Goal: Task Accomplishment & Management: Use online tool/utility

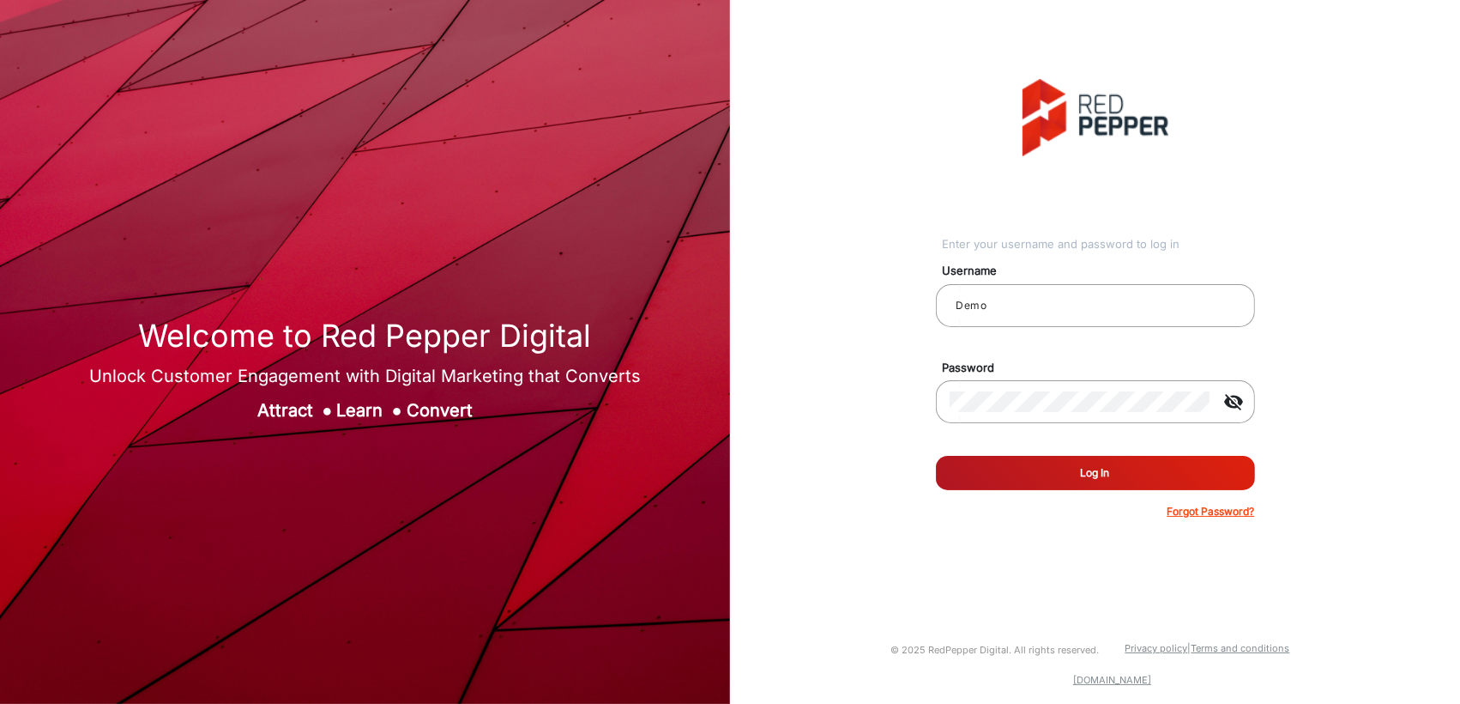
drag, startPoint x: 1284, startPoint y: 1, endPoint x: 862, endPoint y: 157, distance: 450.1
click at [862, 157] on div "Enter your username and password to log in Username Demo Password visibility_of…" at bounding box center [1095, 299] width 756 height 598
click at [1031, 310] on input "Demo" at bounding box center [1096, 305] width 292 height 21
type input "[PERSON_NAME]"
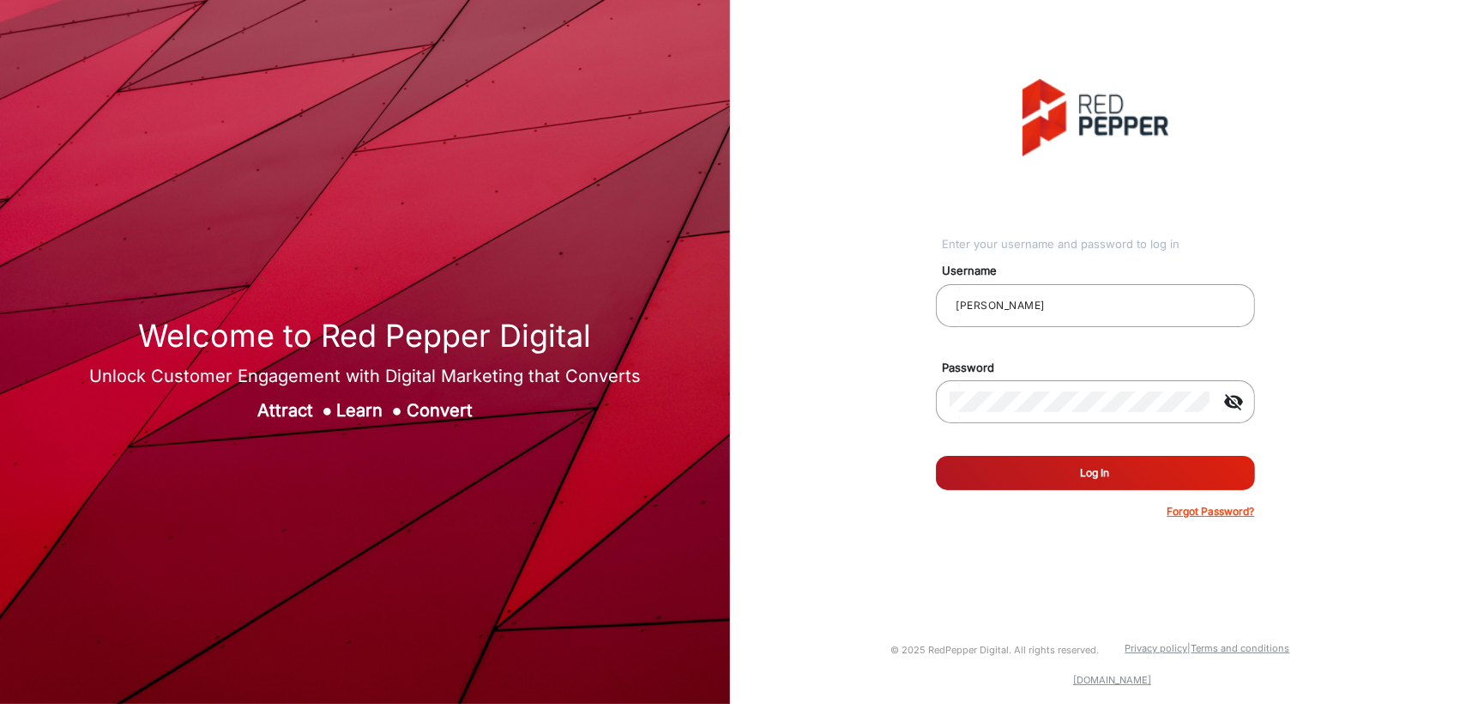
click at [858, 409] on div "Enter your username and password to log in Username [PERSON_NAME] Password visi…" at bounding box center [1095, 299] width 756 height 598
click at [973, 469] on button "Log In" at bounding box center [1095, 473] width 319 height 34
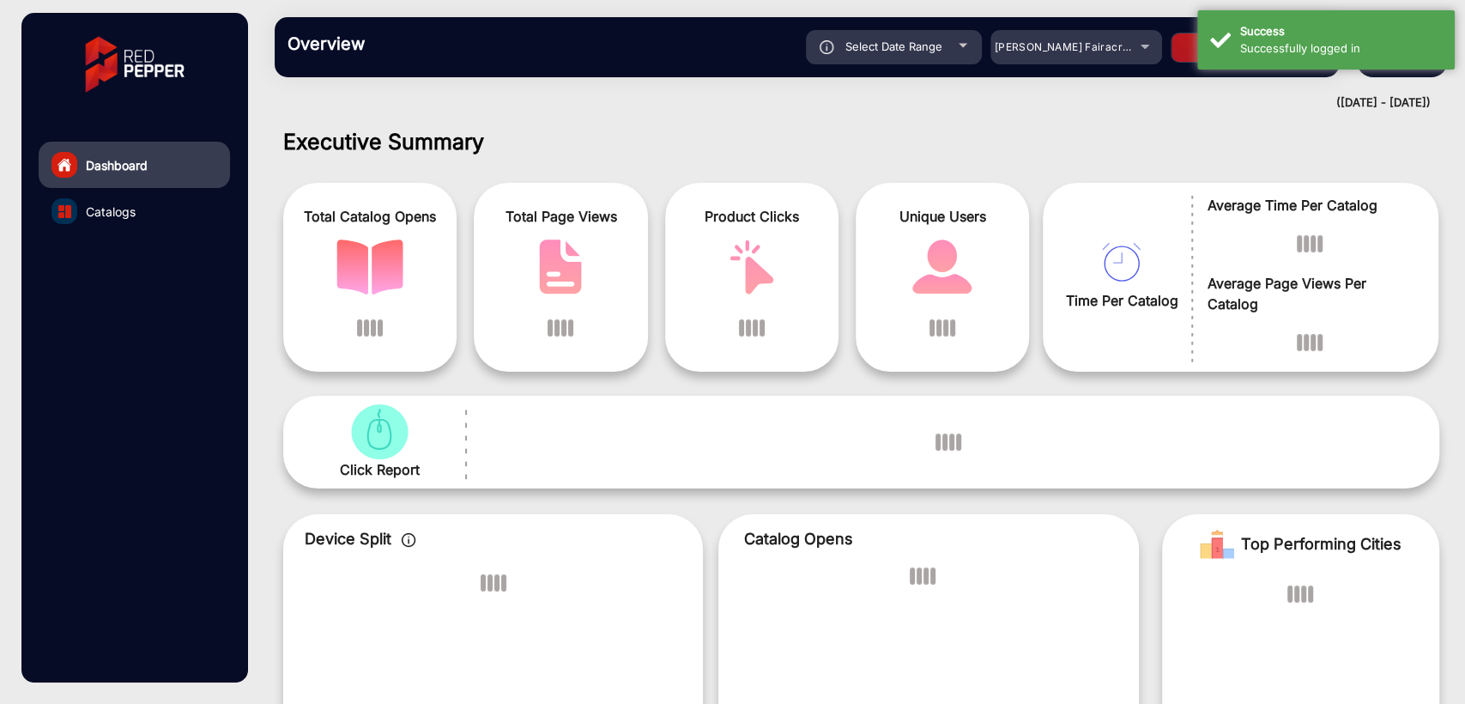
scroll to position [13, 0]
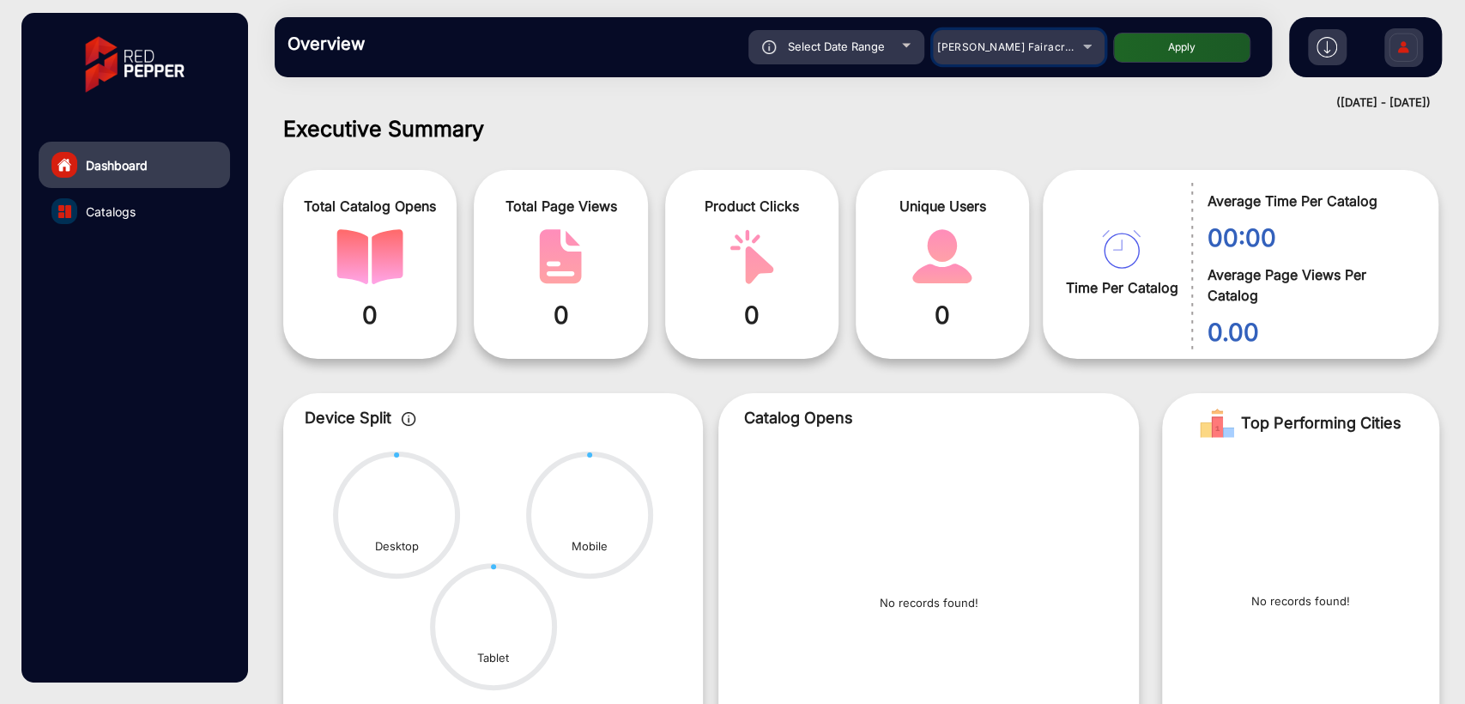
click at [993, 52] on span "[PERSON_NAME] Fairacre Farms" at bounding box center [1022, 46] width 170 height 13
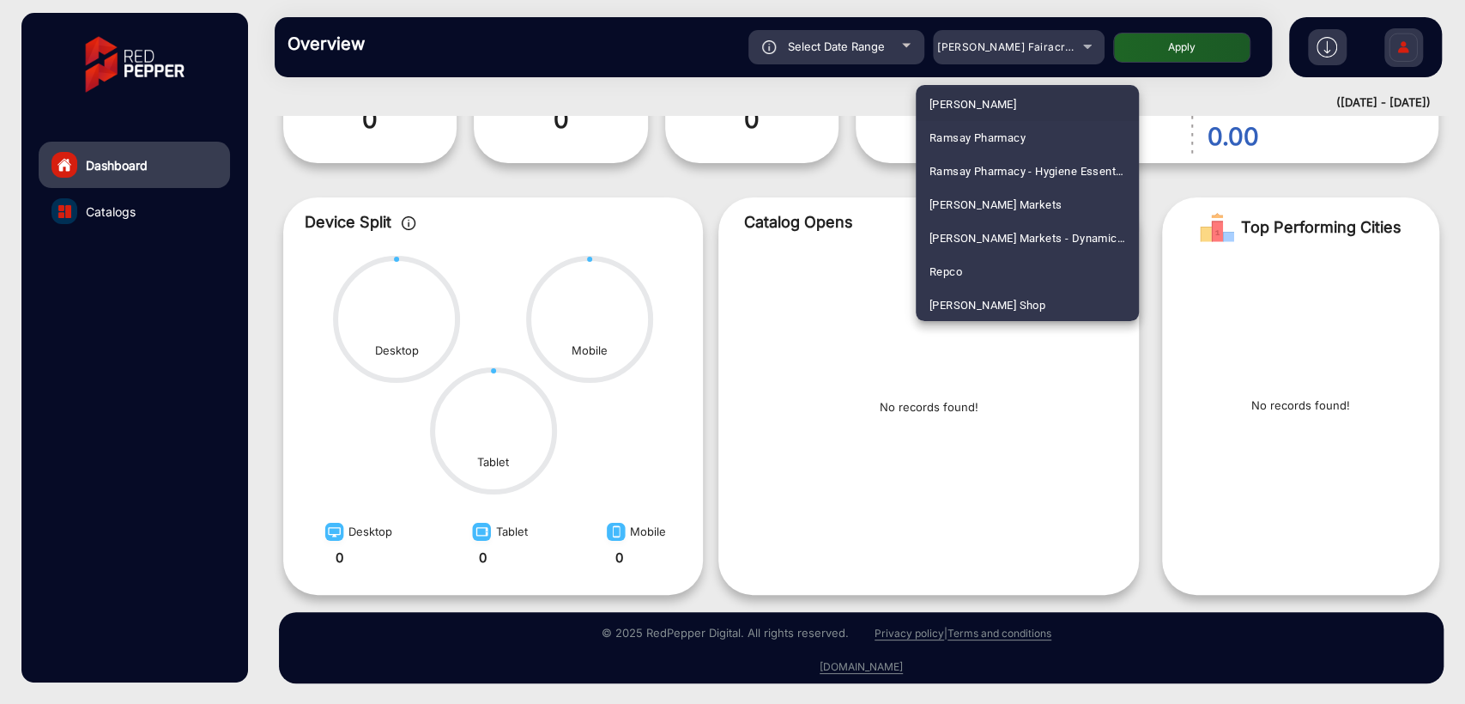
scroll to position [4422, 0]
click at [979, 202] on span "Smart & Final" at bounding box center [963, 204] width 69 height 33
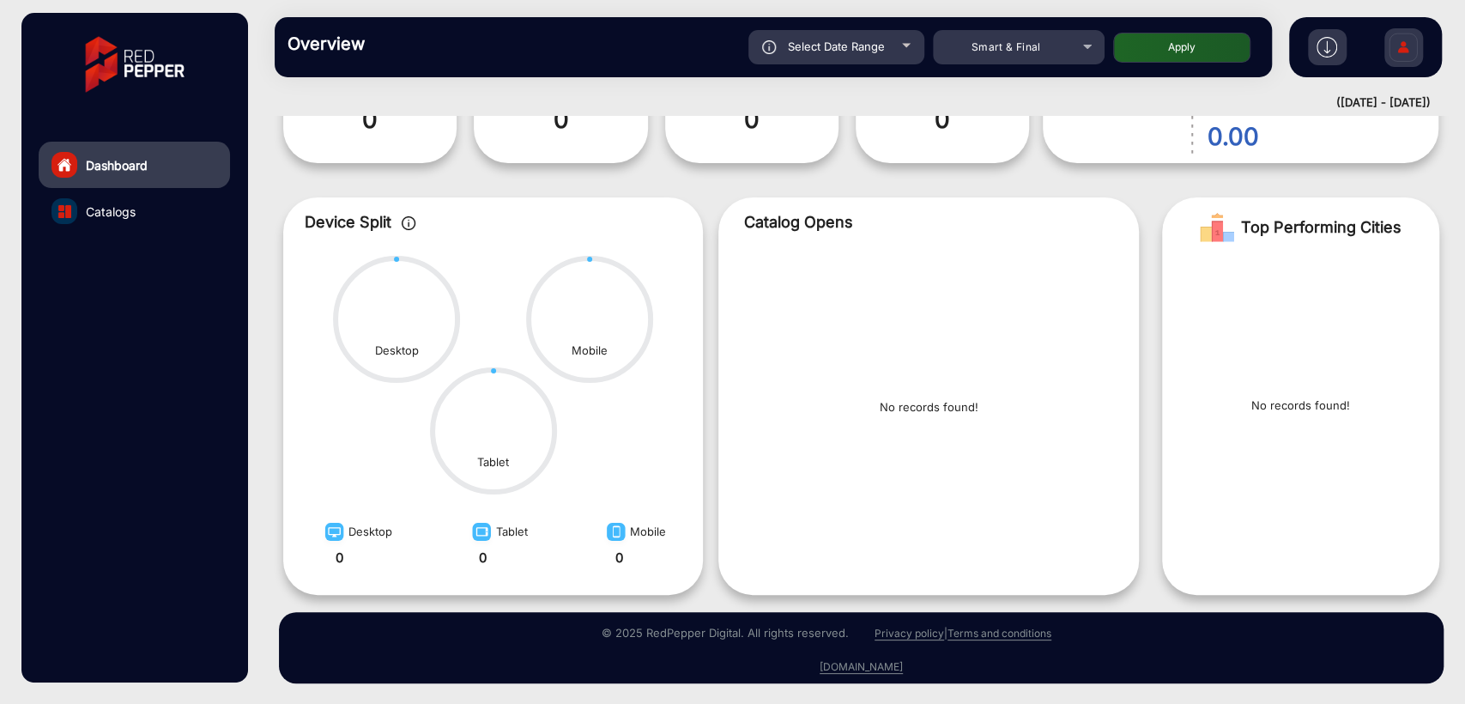
click at [1189, 62] on button "Apply" at bounding box center [1181, 48] width 137 height 30
type input "[DATE]"
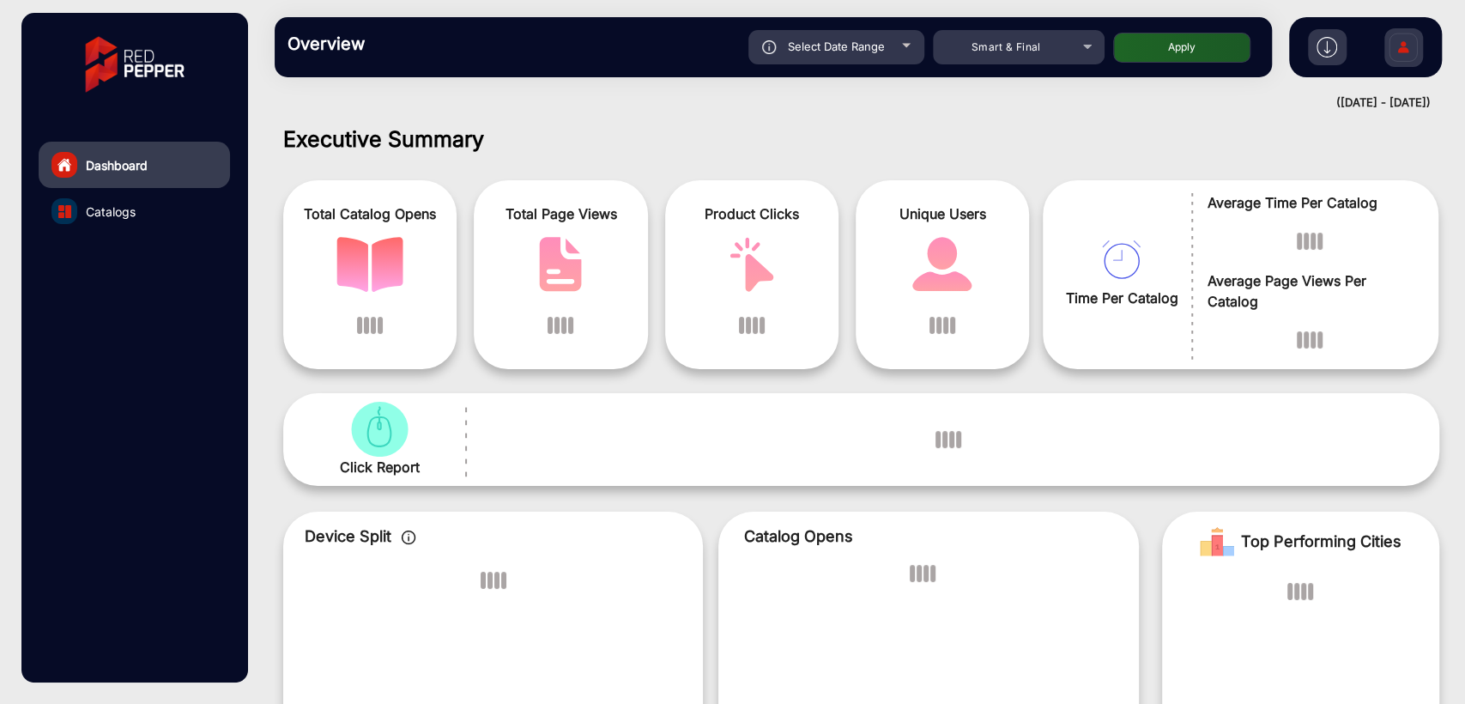
scroll to position [0, 0]
